Goal: Information Seeking & Learning: Learn about a topic

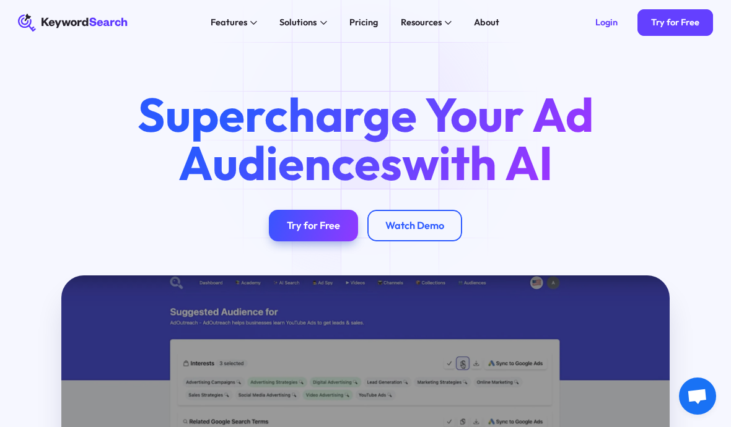
click at [297, 227] on div "Try for Free" at bounding box center [313, 225] width 53 height 12
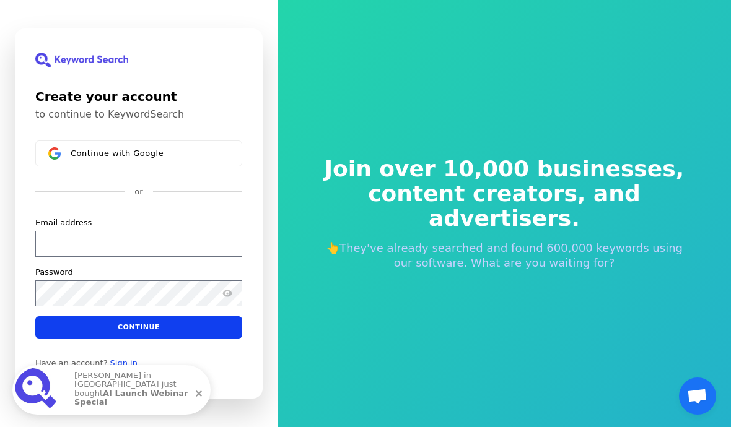
click at [207, 158] on div "Continue with Google" at bounding box center [140, 154] width 139 height 10
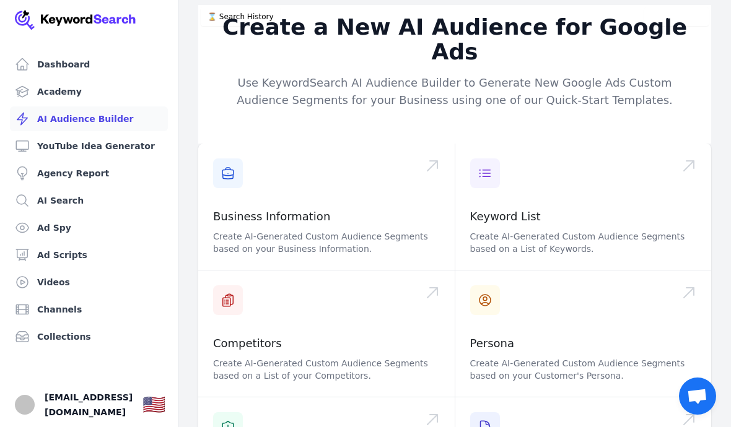
click at [100, 64] on link "Dashboard" at bounding box center [89, 64] width 158 height 25
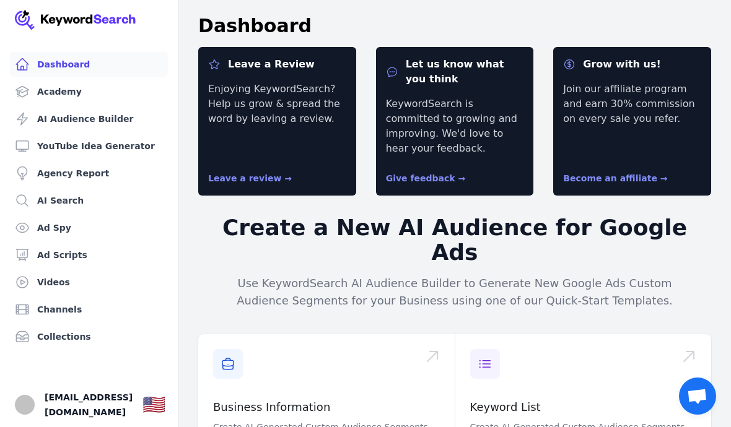
click at [124, 224] on link "Ad Spy" at bounding box center [89, 227] width 158 height 25
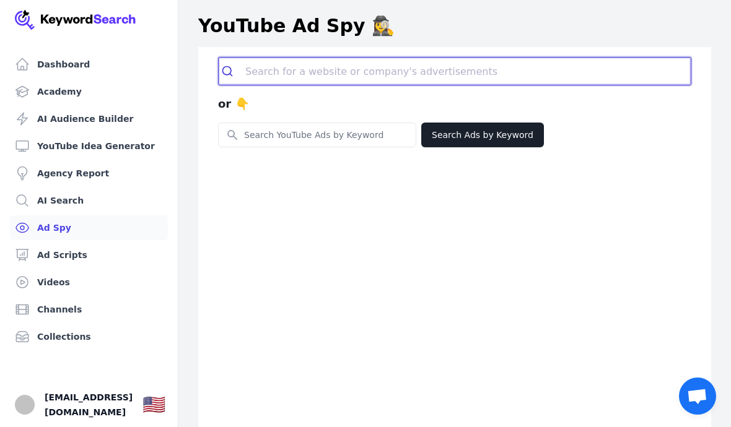
click at [566, 58] on input "search" at bounding box center [467, 71] width 445 height 27
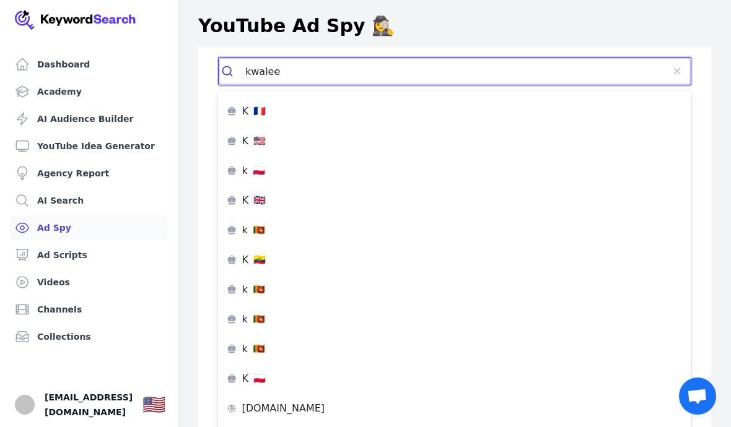
type input "kwalee"
click at [232, 71] on button "submit" at bounding box center [232, 71] width 27 height 27
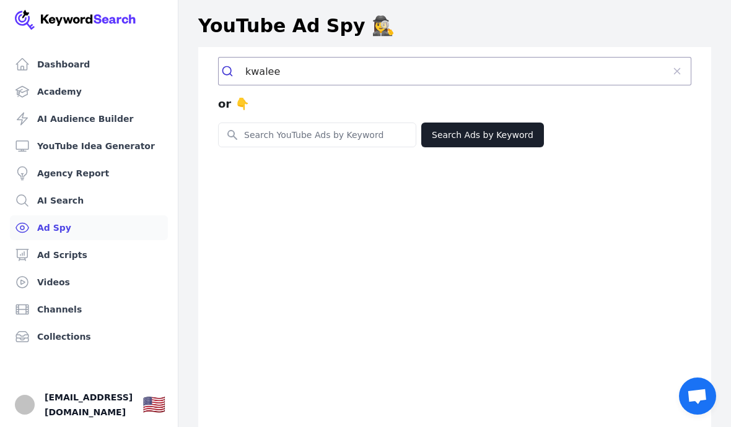
click at [477, 130] on button "Search Ads by Keyword" at bounding box center [482, 135] width 123 height 25
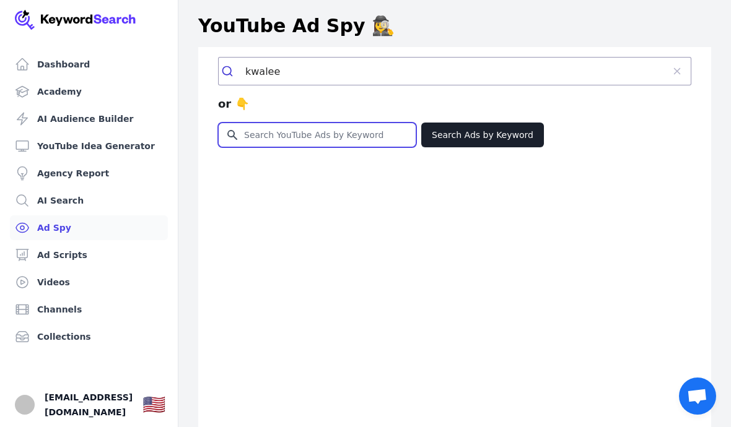
click at [382, 134] on input "Search for YouTube Keywords" at bounding box center [317, 135] width 197 height 24
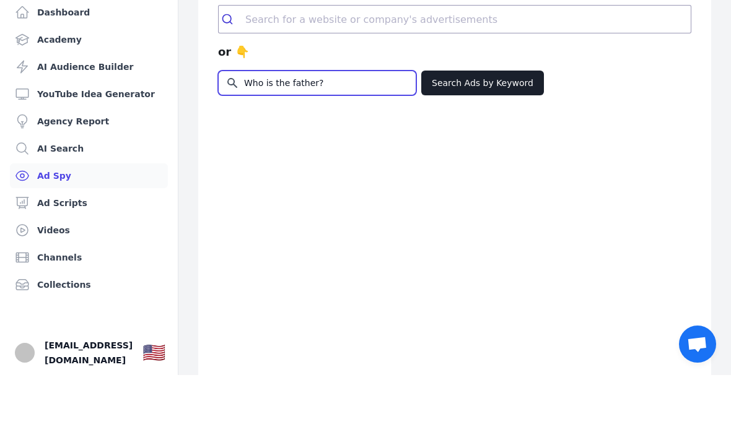
type input "Who is the father?"
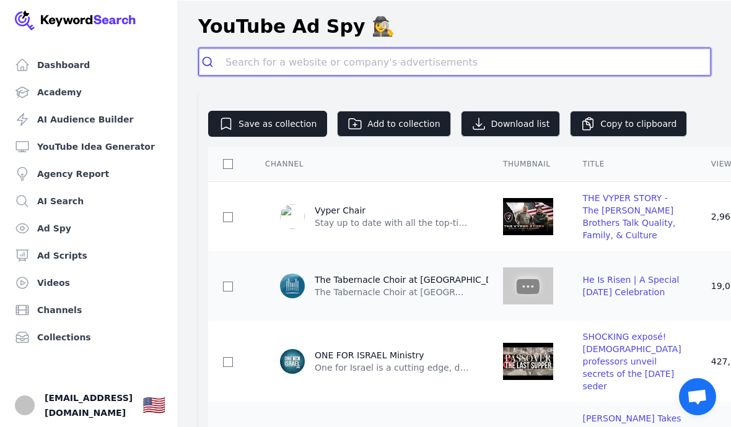
click at [532, 57] on input "search" at bounding box center [467, 61] width 485 height 27
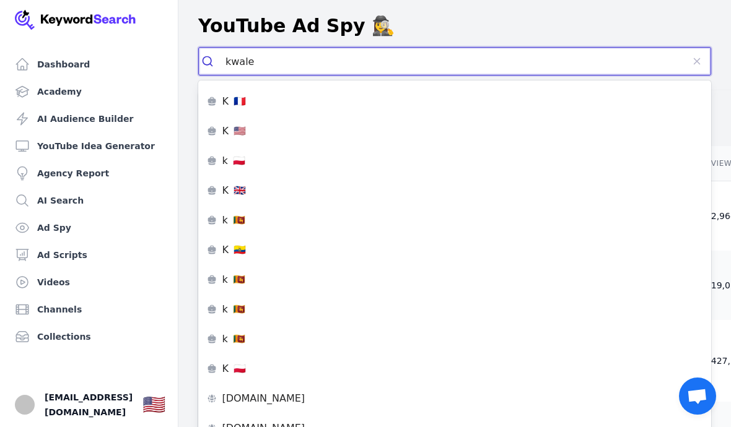
type input "kwalee"
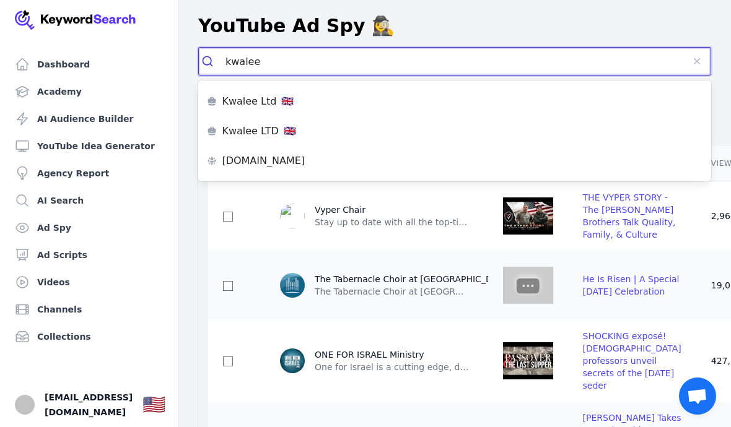
click at [281, 106] on p "🇬🇧" at bounding box center [287, 102] width 12 height 10
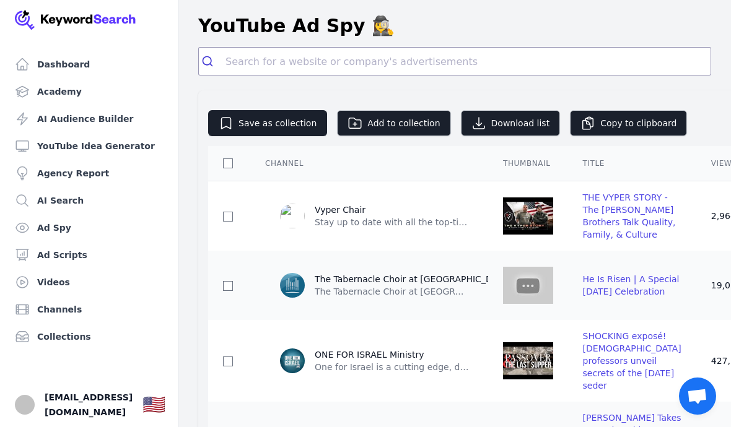
click at [93, 277] on link "Videos" at bounding box center [89, 282] width 158 height 25
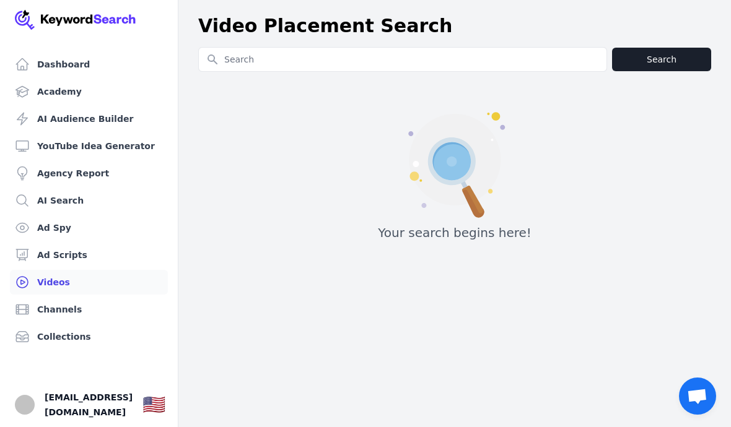
click at [122, 226] on link "Ad Spy" at bounding box center [89, 227] width 158 height 25
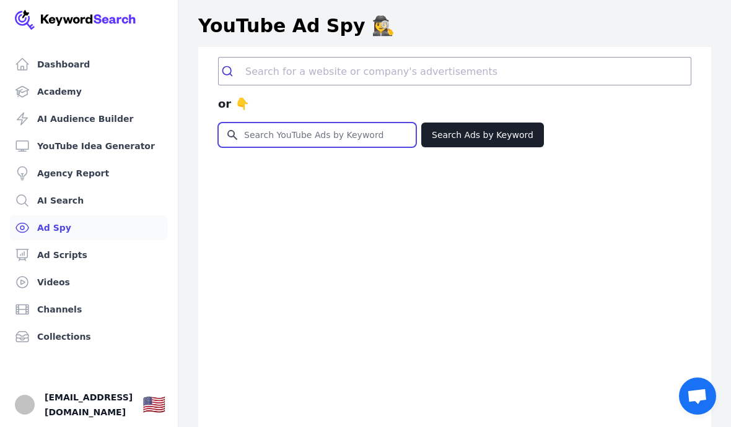
click at [309, 143] on input "Search for YouTube Keywords" at bounding box center [317, 135] width 197 height 24
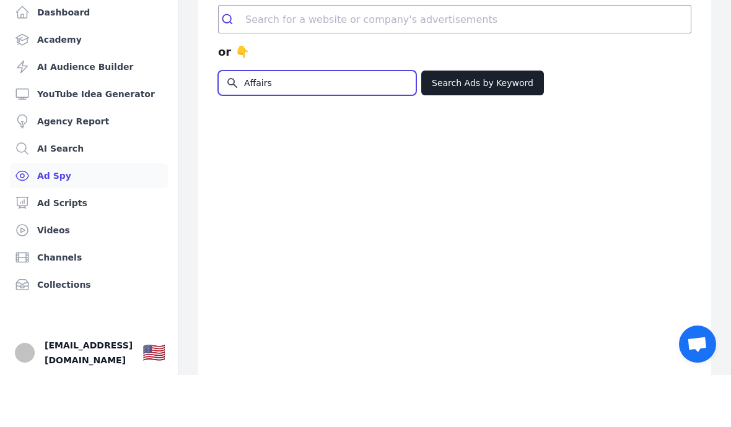
type input "Affairs"
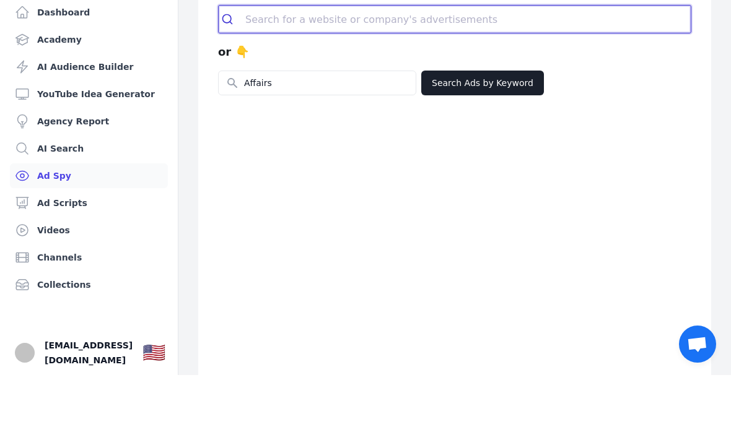
click at [412, 58] on input "search" at bounding box center [467, 71] width 445 height 27
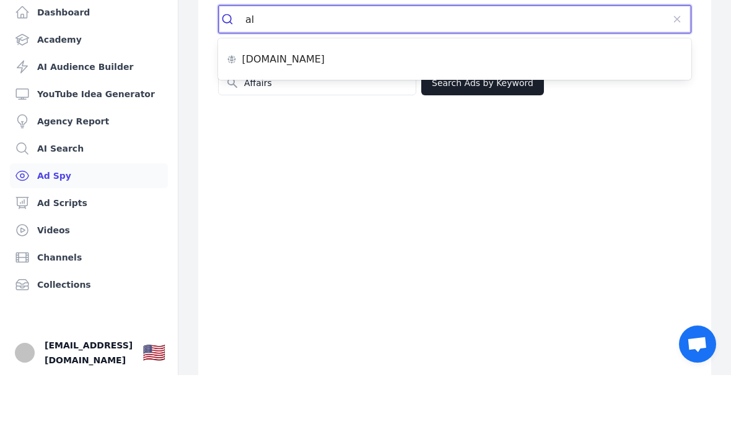
type input "a"
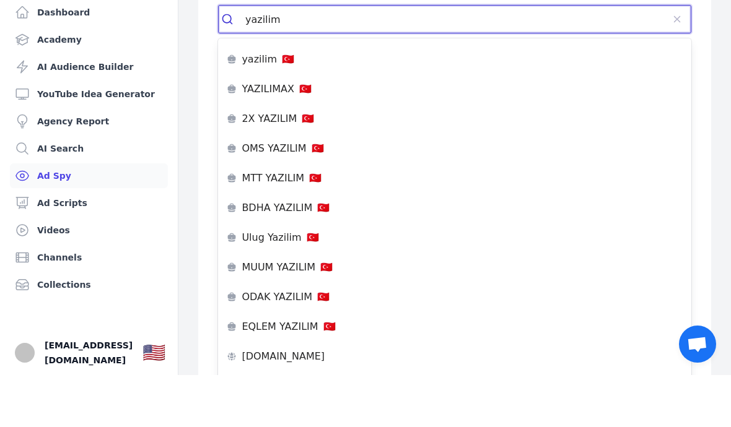
type input "yazilim"
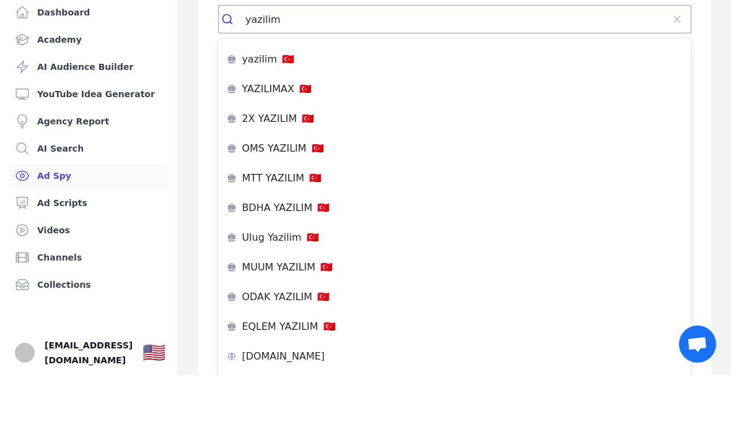
scroll to position [52, 0]
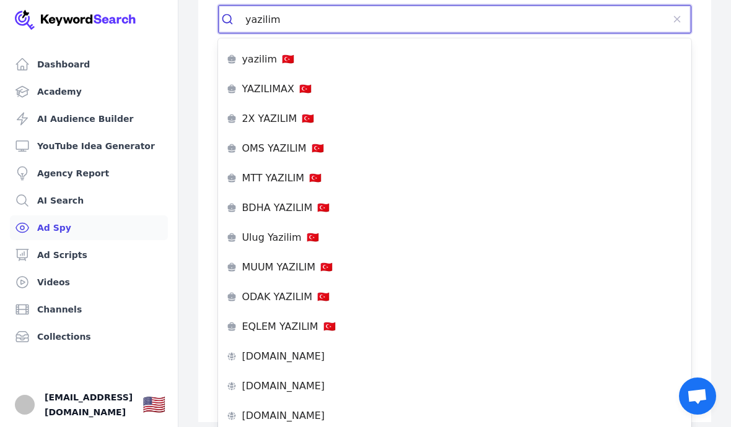
click at [447, 16] on input "yazilim" at bounding box center [453, 19] width 417 height 27
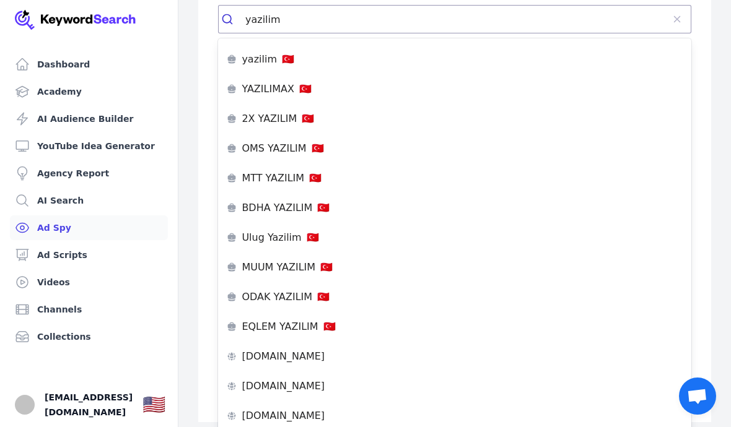
click at [687, 22] on button "reset" at bounding box center [676, 19] width 28 height 27
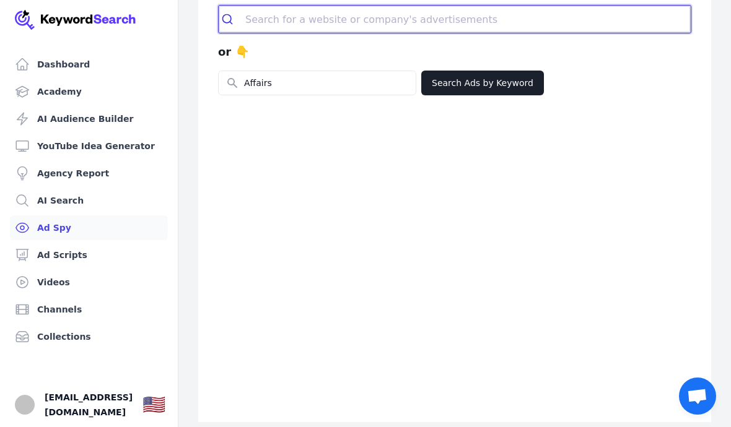
click at [681, 7] on input "search" at bounding box center [467, 19] width 445 height 27
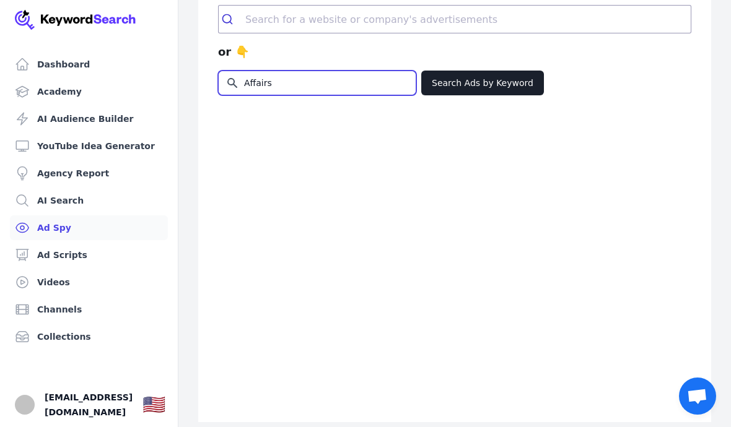
click at [381, 81] on input "Affairs" at bounding box center [317, 83] width 197 height 24
type input "Affairs 3d silly secrets"
click at [510, 85] on button "Search Ads by Keyword" at bounding box center [482, 83] width 123 height 25
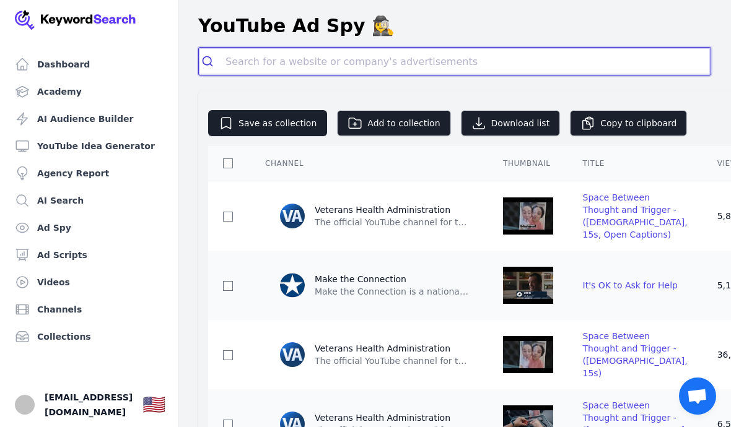
click at [617, 69] on input "search" at bounding box center [467, 61] width 485 height 27
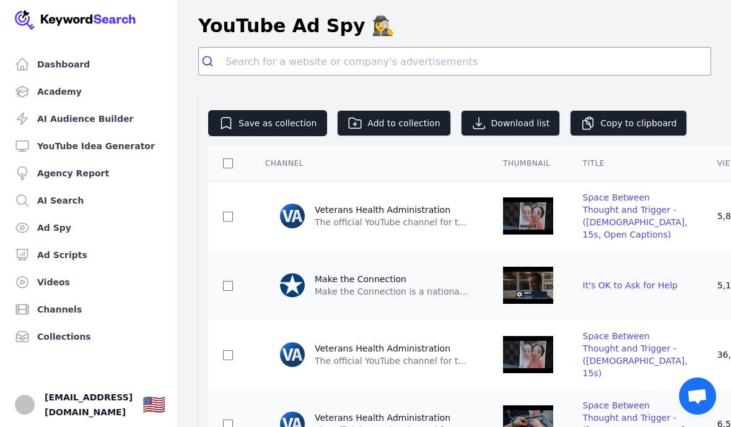
click at [94, 73] on link "Dashboard" at bounding box center [89, 64] width 158 height 25
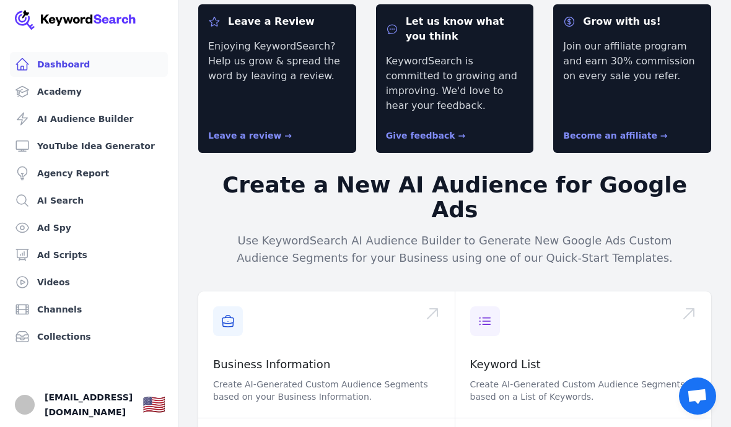
scroll to position [42, 0]
click at [134, 225] on link "Ad Spy" at bounding box center [89, 227] width 158 height 25
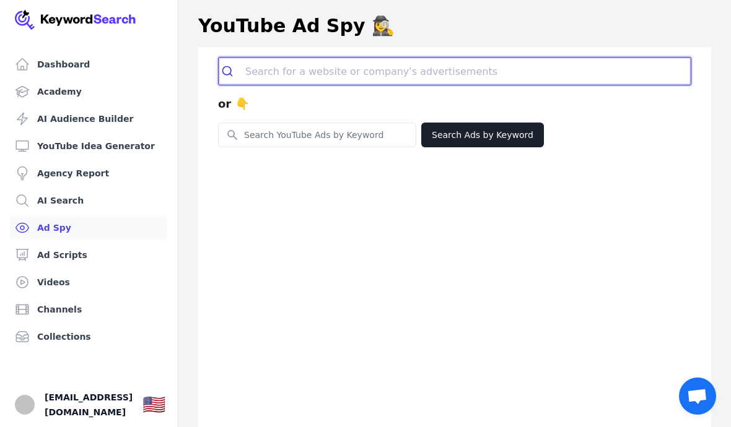
click at [427, 79] on input "search" at bounding box center [467, 71] width 445 height 27
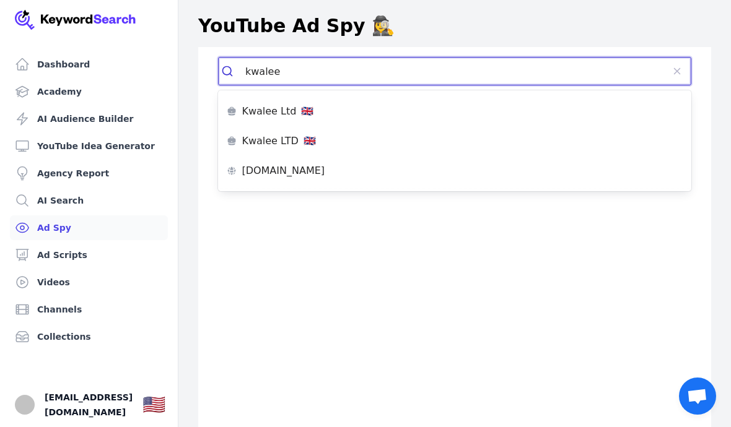
type input "kwalee"
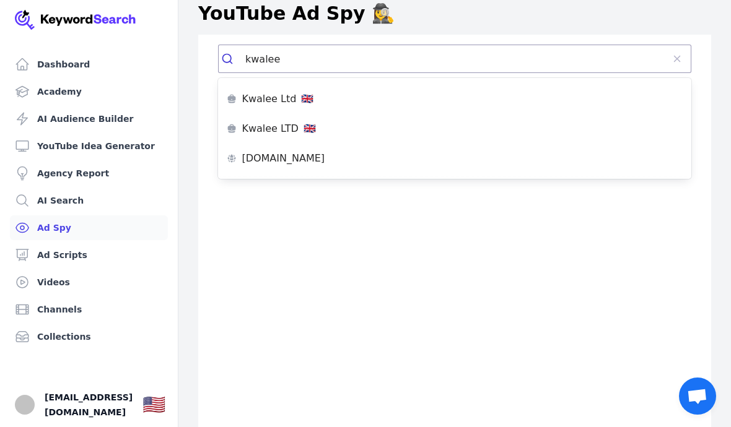
click at [344, 100] on div "Kwalee Ltd 🇬🇧" at bounding box center [454, 99] width 455 height 10
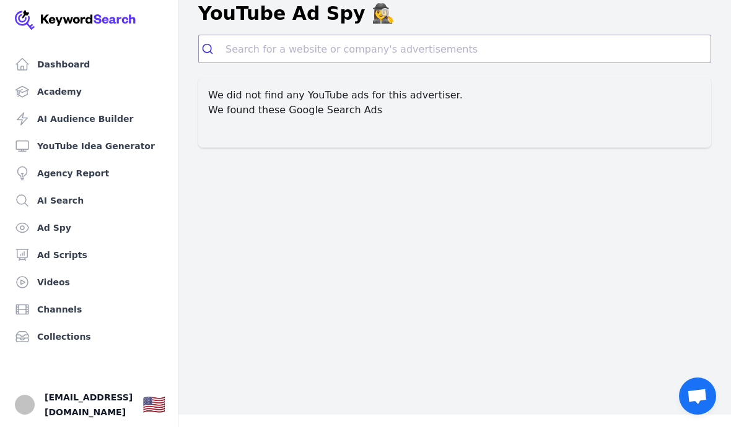
scroll to position [1, 0]
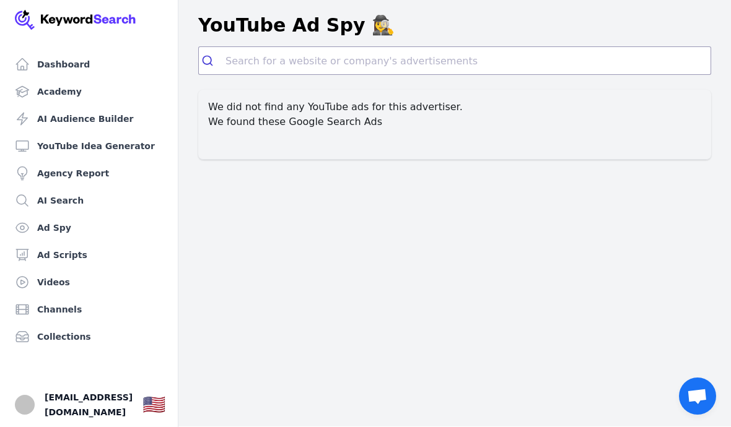
click at [370, 119] on h2 "We found these Google Search Ads" at bounding box center [454, 122] width 493 height 15
click at [348, 126] on h2 "We found these Google Search Ads" at bounding box center [454, 122] width 493 height 15
click at [347, 126] on h2 "We found these Google Search Ads" at bounding box center [454, 122] width 493 height 15
click at [362, 123] on h2 "We found these Google Search Ads" at bounding box center [454, 122] width 493 height 15
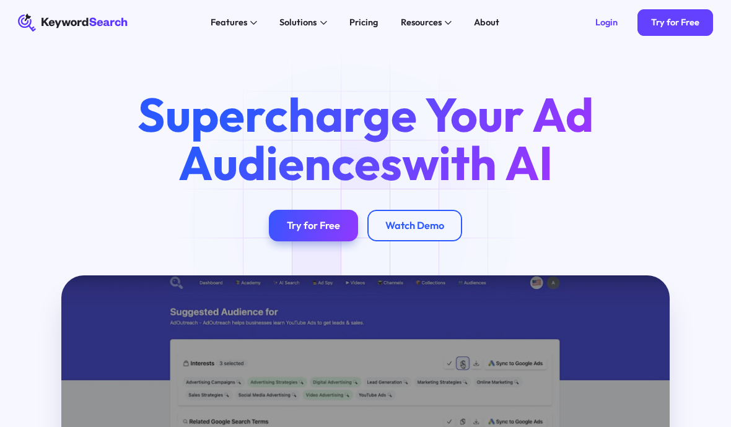
click at [340, 215] on link "Try for Free" at bounding box center [313, 226] width 89 height 32
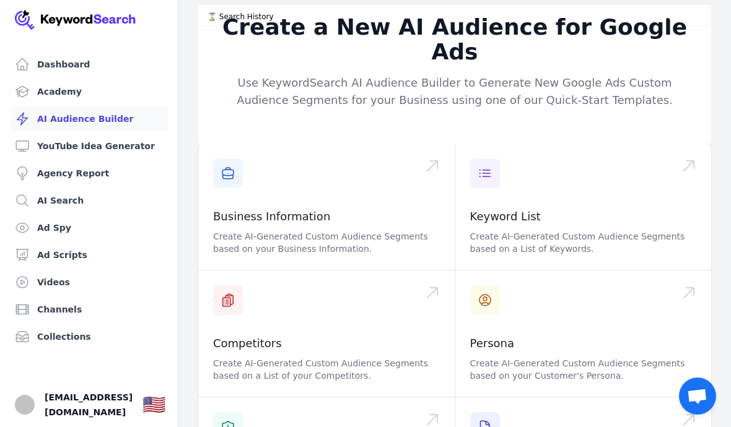
click at [98, 193] on link "AI Search" at bounding box center [89, 200] width 158 height 25
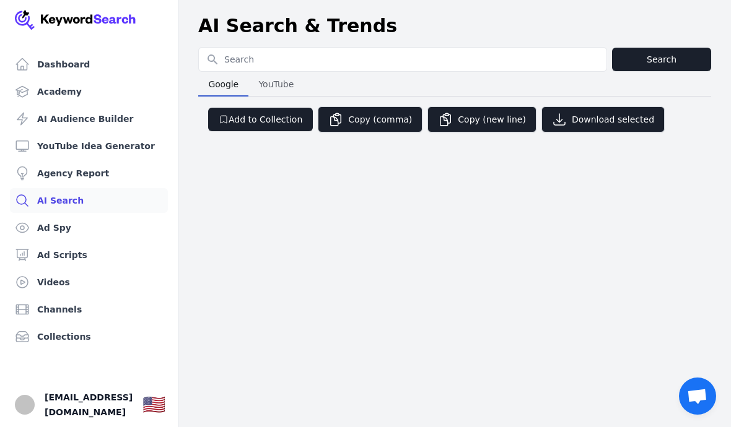
click at [306, 56] on input "Search for YouTube Keywords" at bounding box center [402, 60] width 407 height 24
type input "Kwalee ltd"
click at [669, 63] on button "Search" at bounding box center [661, 60] width 99 height 24
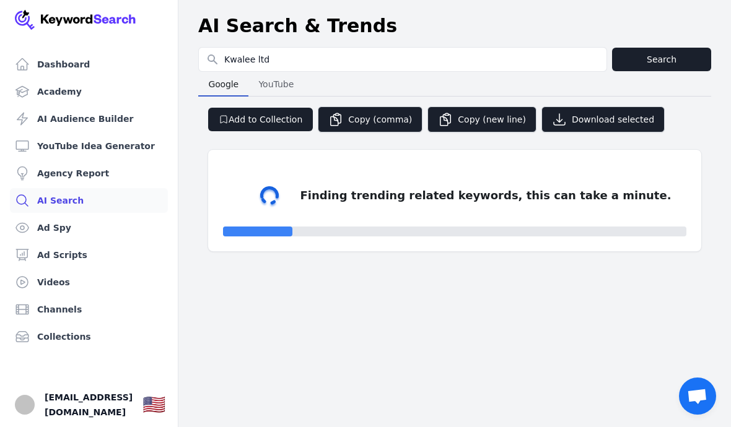
select select "50"
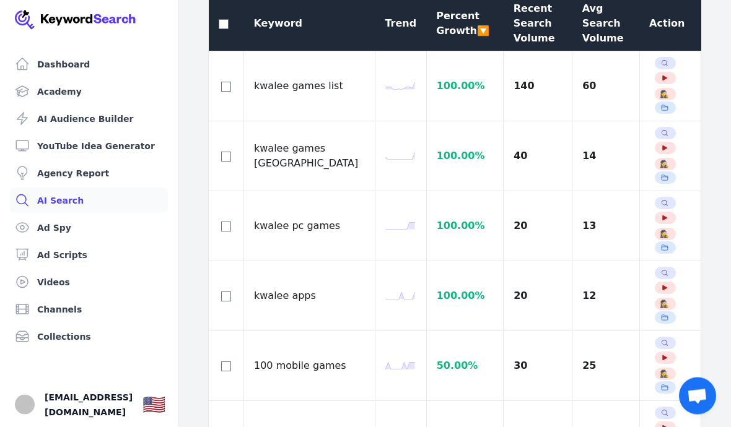
scroll to position [150, 0]
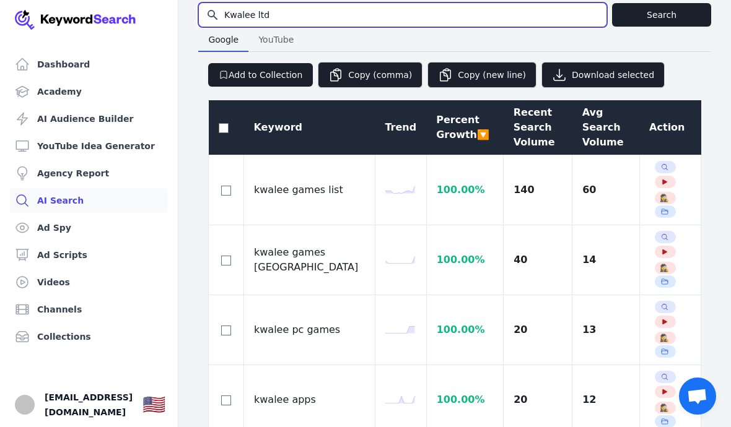
click at [428, 17] on input "Kwalee ltd" at bounding box center [402, 15] width 407 height 24
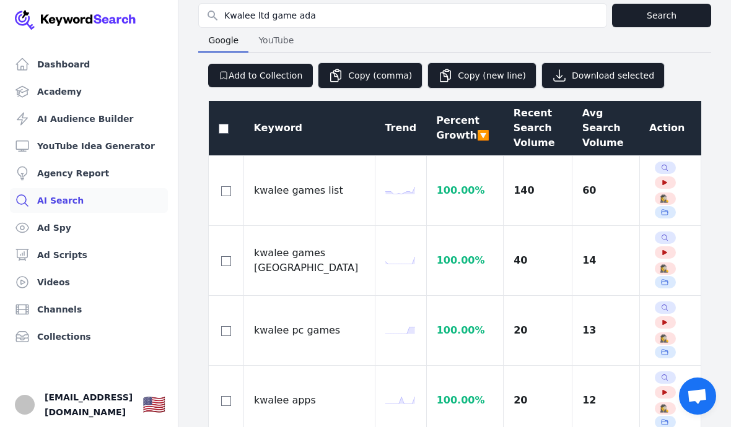
click at [675, 10] on button "Search" at bounding box center [661, 16] width 99 height 24
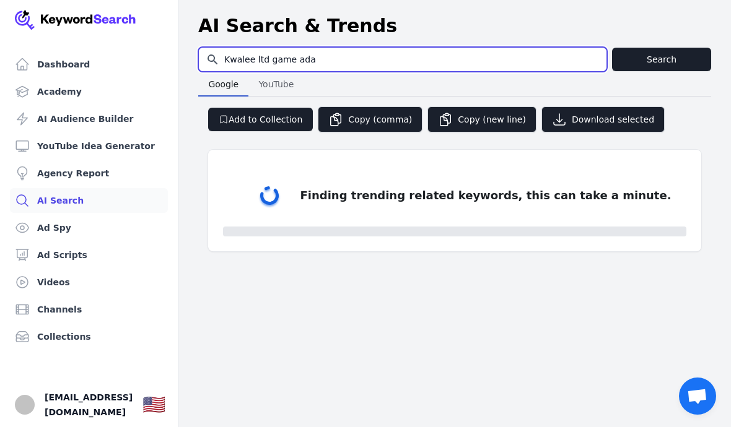
click at [492, 53] on input "Kwalee ltd game ada" at bounding box center [402, 60] width 407 height 24
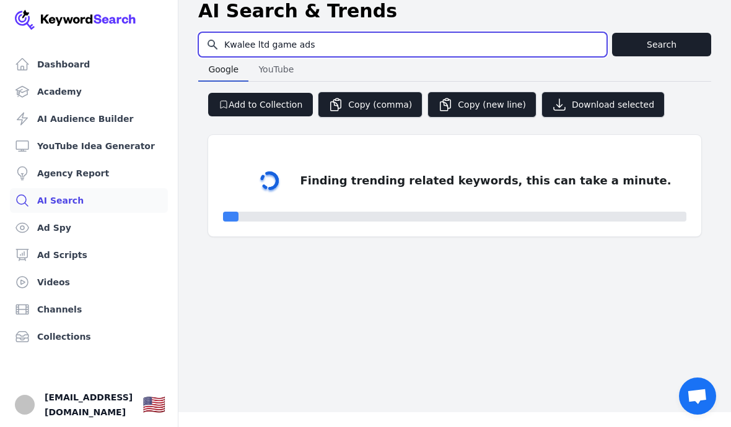
type input "Kwalee ltd game ads"
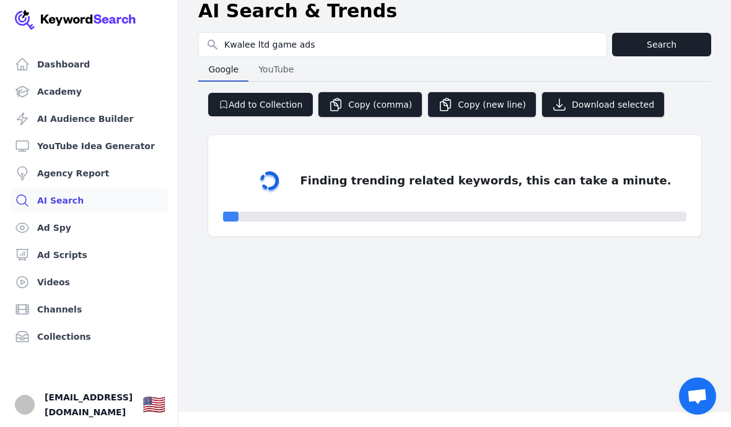
click at [669, 33] on button "Search" at bounding box center [661, 45] width 99 height 24
select select "50"
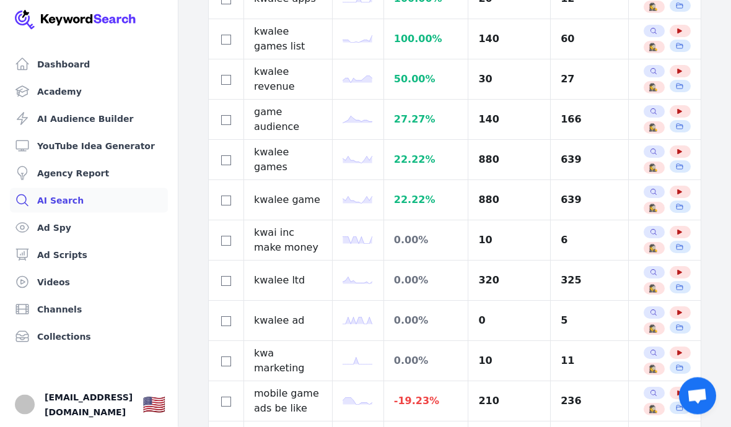
scroll to position [226, 0]
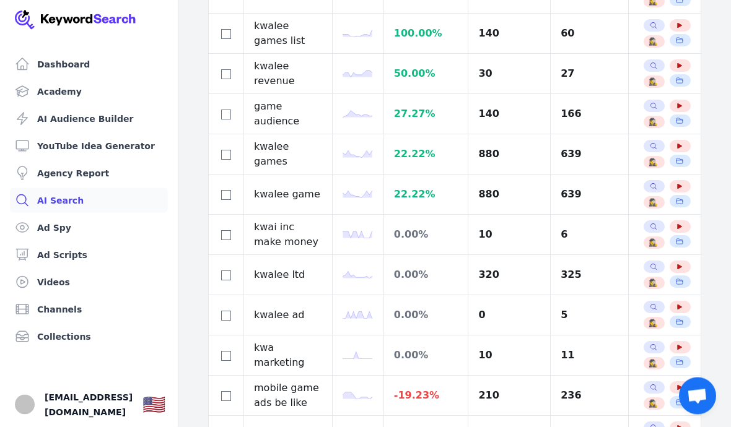
click at [289, 399] on td "mobile game ads be like" at bounding box center [288, 396] width 89 height 40
click at [669, 392] on span "See YouTube Results" at bounding box center [679, 388] width 21 height 12
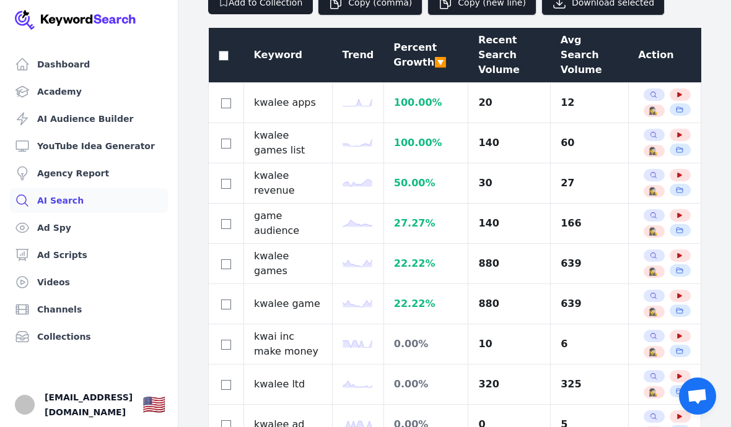
scroll to position [0, 0]
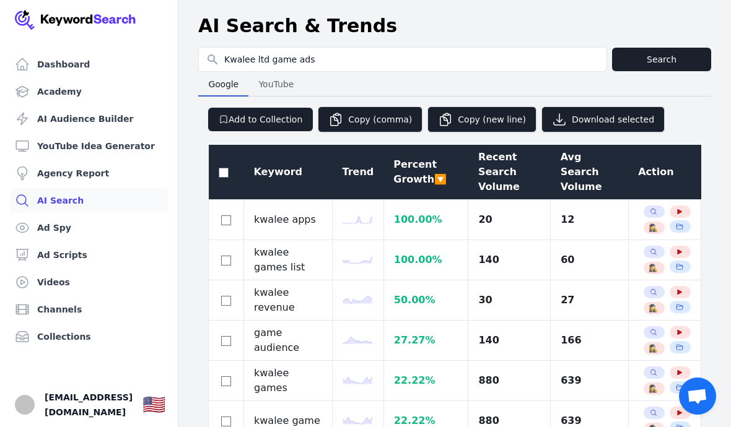
click at [94, 228] on link "Ad Spy" at bounding box center [89, 227] width 158 height 25
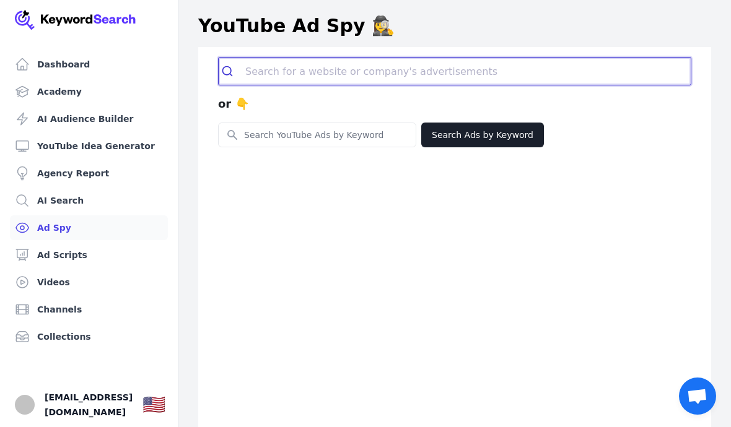
click at [406, 71] on input "search" at bounding box center [467, 71] width 445 height 27
click at [532, 63] on input "search" at bounding box center [467, 71] width 445 height 27
